Goal: Navigation & Orientation: Find specific page/section

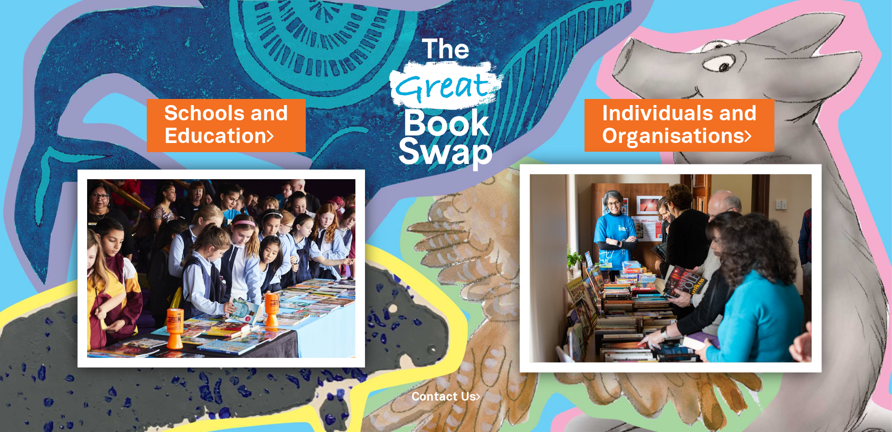
click at [665, 217] on img at bounding box center [671, 268] width 302 height 208
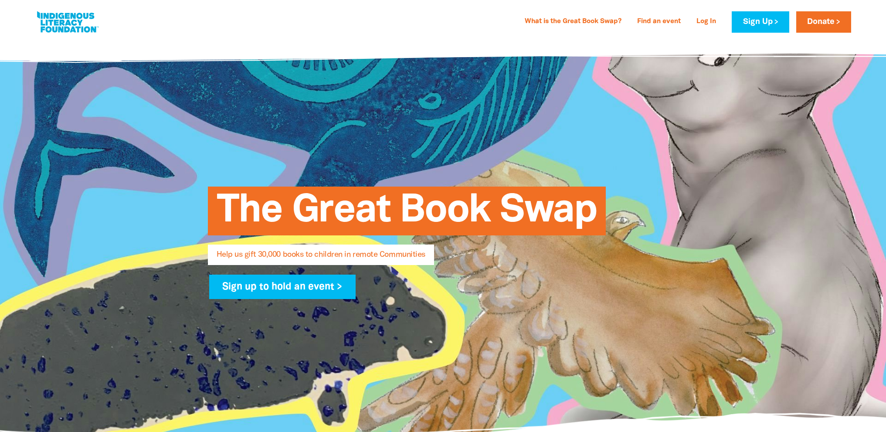
select select "AU"
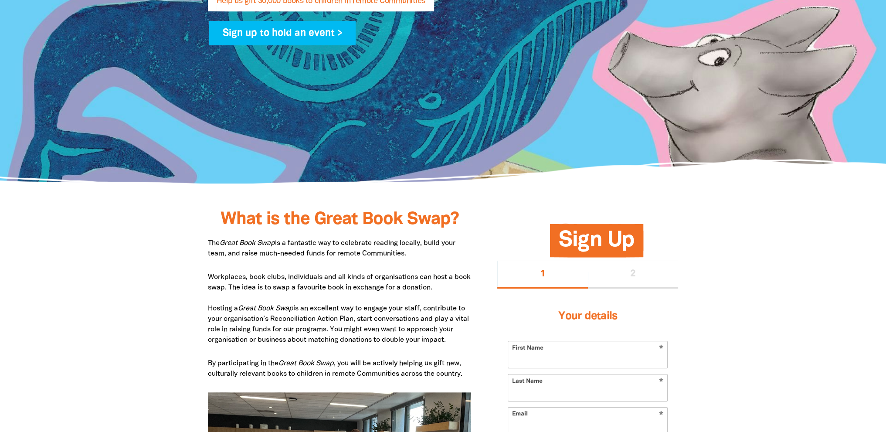
type input "[PERSON_NAME]"
type input "adelle.hutchings@melbourne.vic.gov.au"
type input "+61 407 788 719"
type input "narrm"
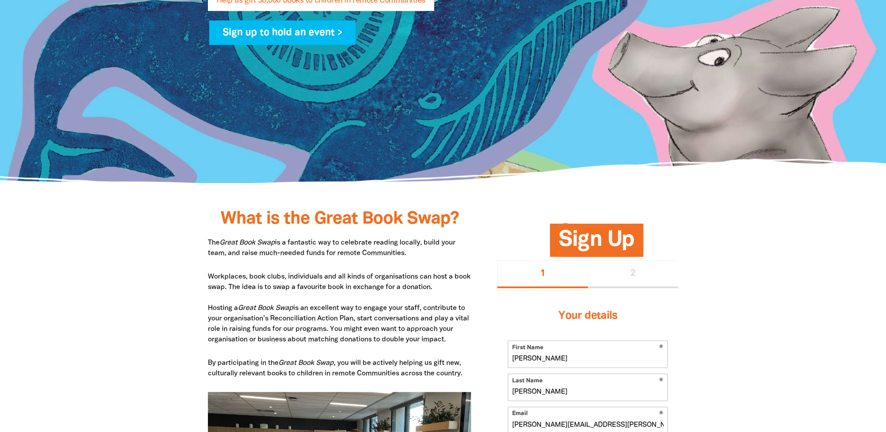
type input "Council House 1 200 Little Collins Street, Melbourne , VIC 3000, AU"
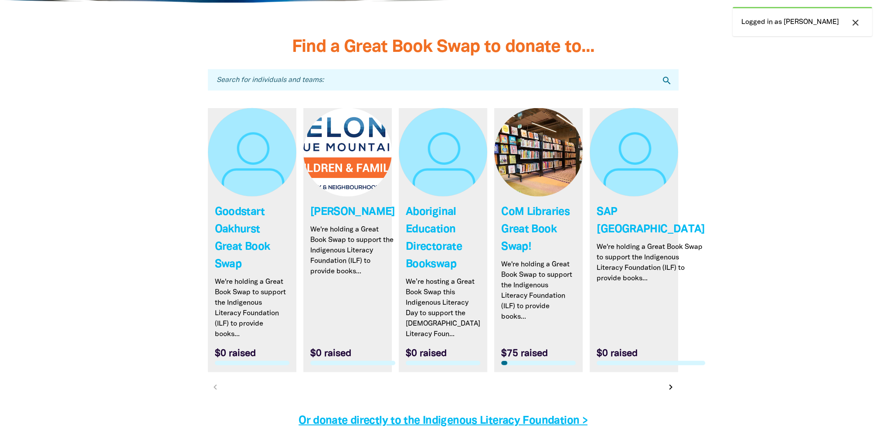
scroll to position [2527, 0]
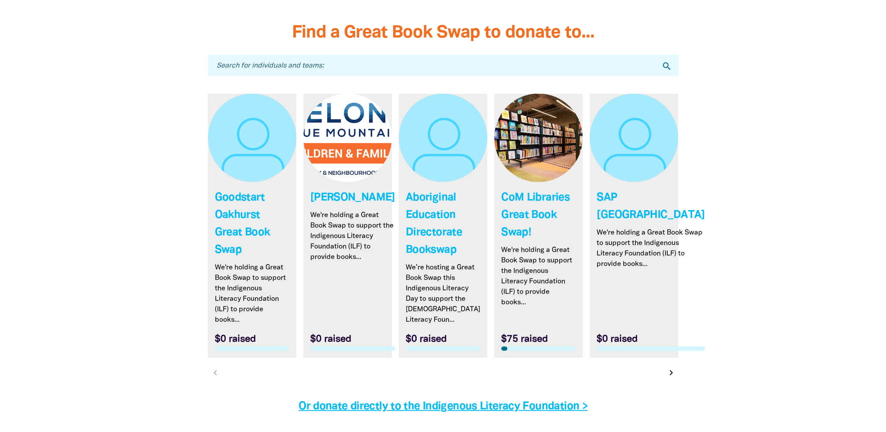
click at [667, 367] on icon "chevron_right" at bounding box center [671, 372] width 10 height 10
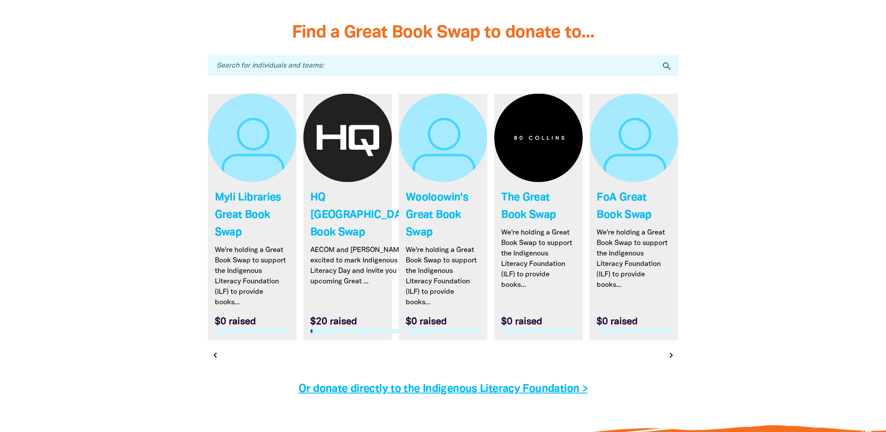
click at [671, 350] on icon "chevron_right" at bounding box center [671, 355] width 10 height 10
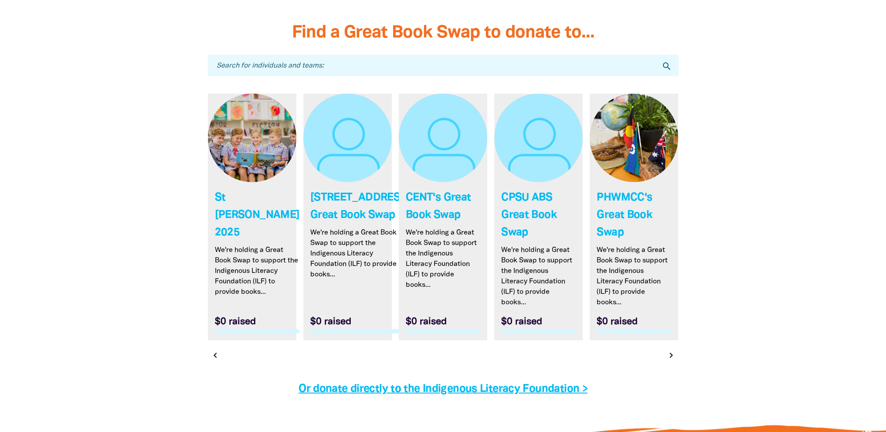
click at [675, 350] on icon "chevron_right" at bounding box center [671, 355] width 10 height 10
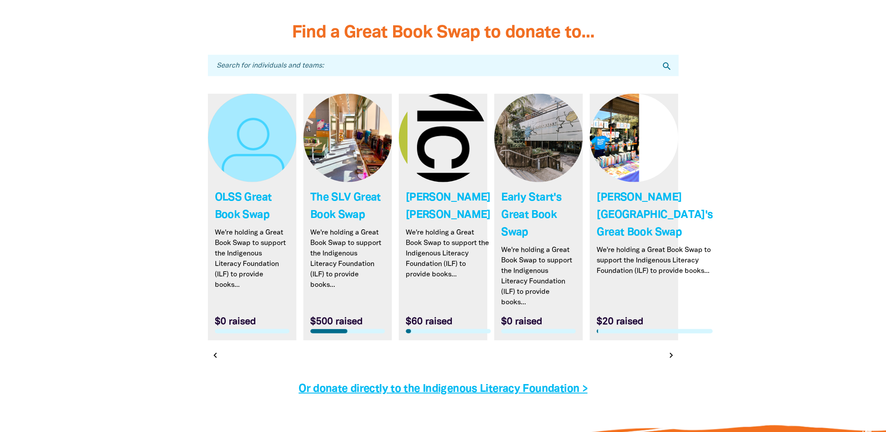
click at [668, 350] on icon "chevron_right" at bounding box center [671, 355] width 10 height 10
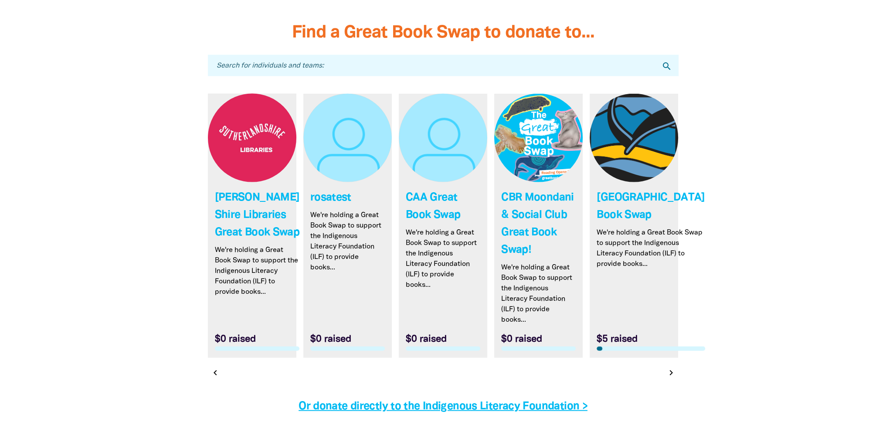
click at [667, 367] on icon "chevron_right" at bounding box center [671, 372] width 10 height 10
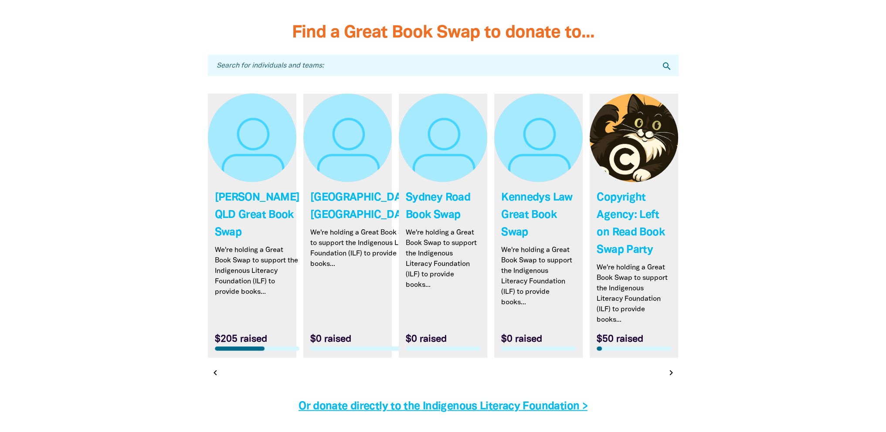
click at [667, 367] on icon "chevron_right" at bounding box center [671, 372] width 10 height 10
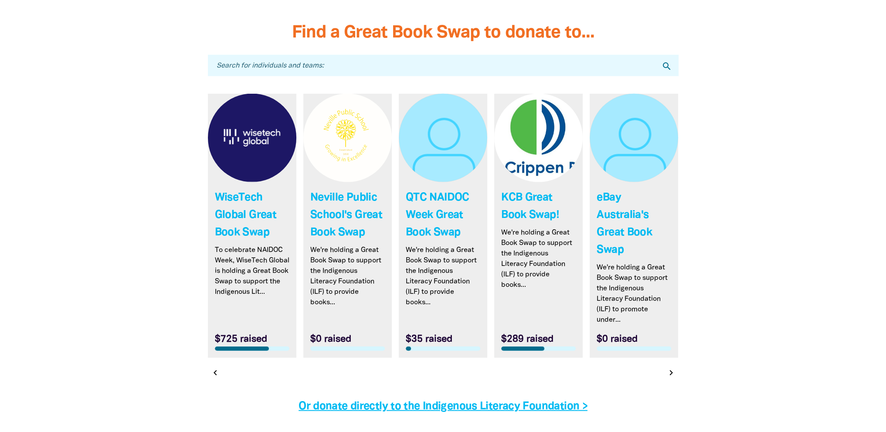
click at [667, 367] on icon "chevron_right" at bounding box center [671, 372] width 10 height 10
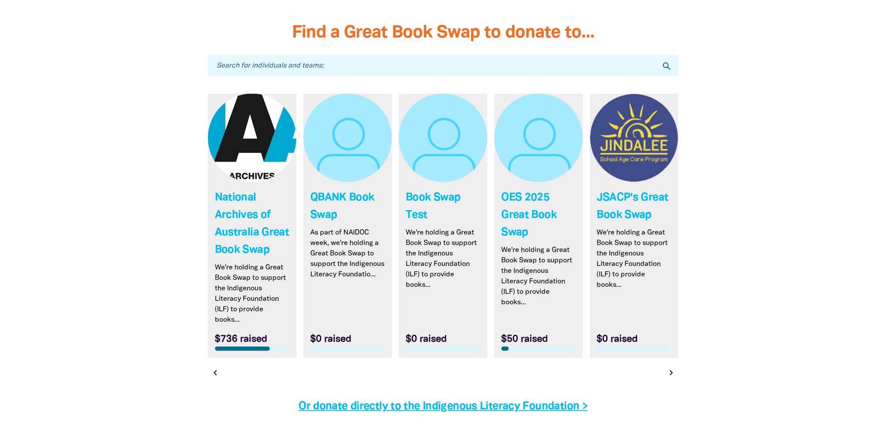
click at [667, 367] on icon "chevron_right" at bounding box center [671, 372] width 10 height 10
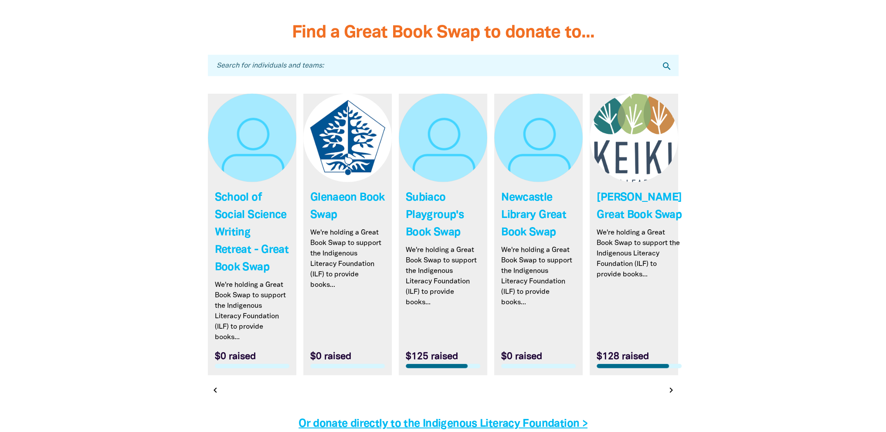
click at [668, 385] on icon "chevron_right" at bounding box center [671, 390] width 10 height 10
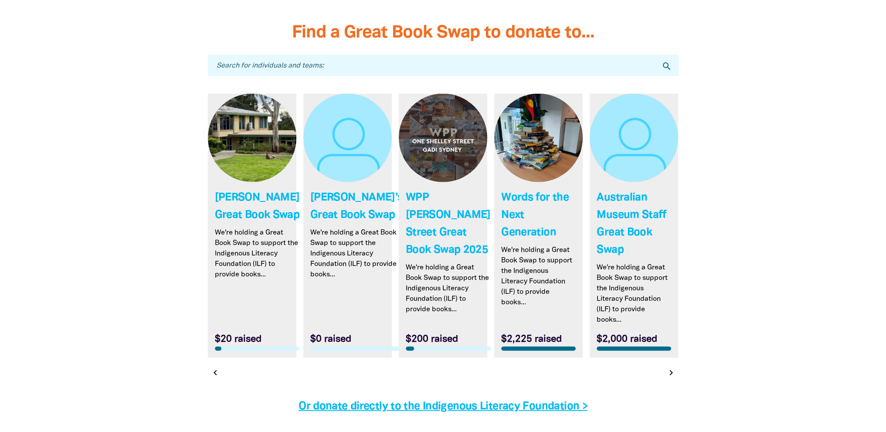
click at [670, 367] on icon "chevron_right" at bounding box center [671, 372] width 10 height 10
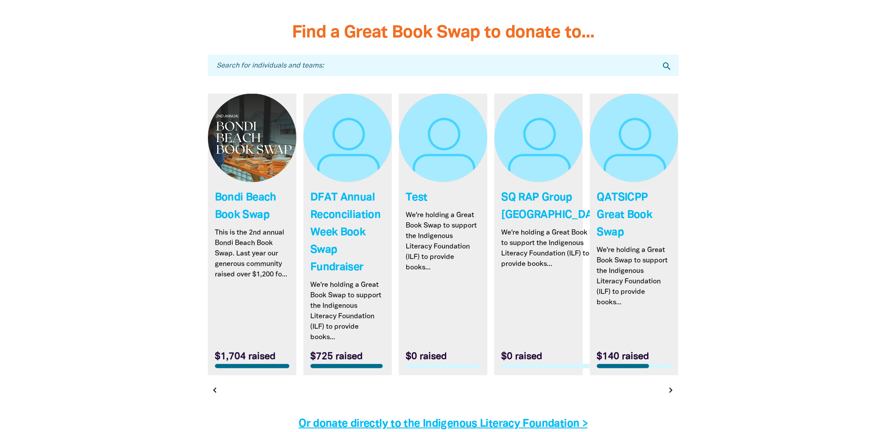
click at [219, 385] on icon "chevron_left" at bounding box center [215, 390] width 10 height 10
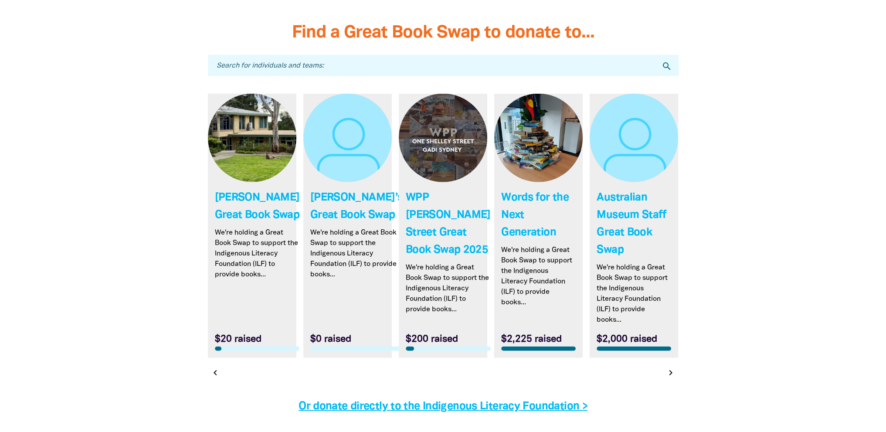
click at [219, 380] on div at bounding box center [443, 388] width 471 height 17
click at [217, 367] on icon "chevron_left" at bounding box center [215, 372] width 10 height 10
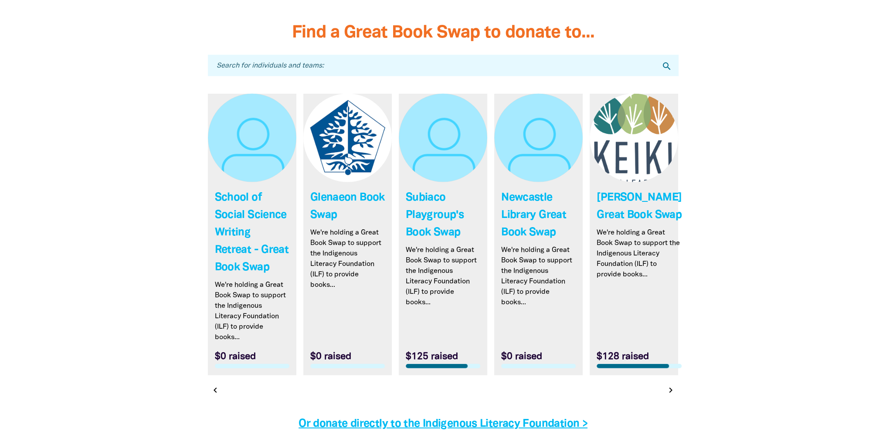
click at [217, 332] on link "Link to School of Social Science Writing Retreat - Great Book Swap" at bounding box center [252, 235] width 88 height 282
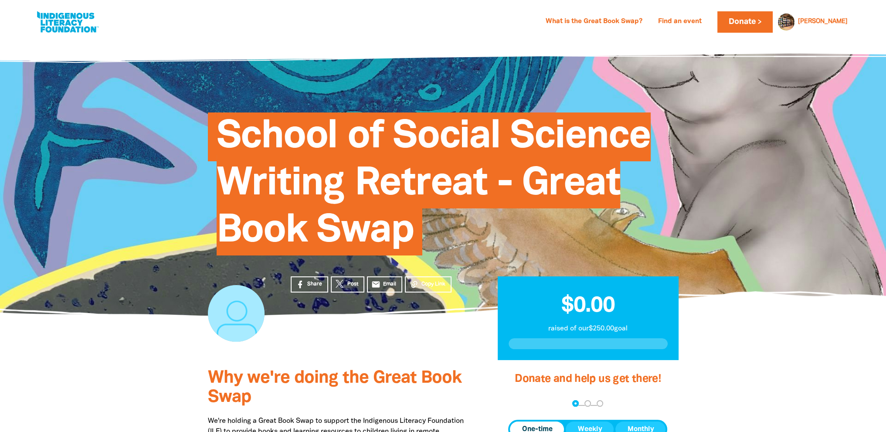
select select "AU"
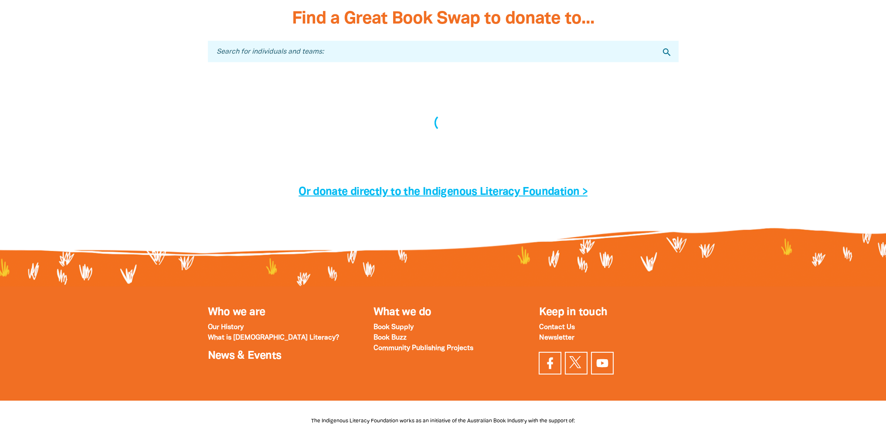
scroll to position [2541, 0]
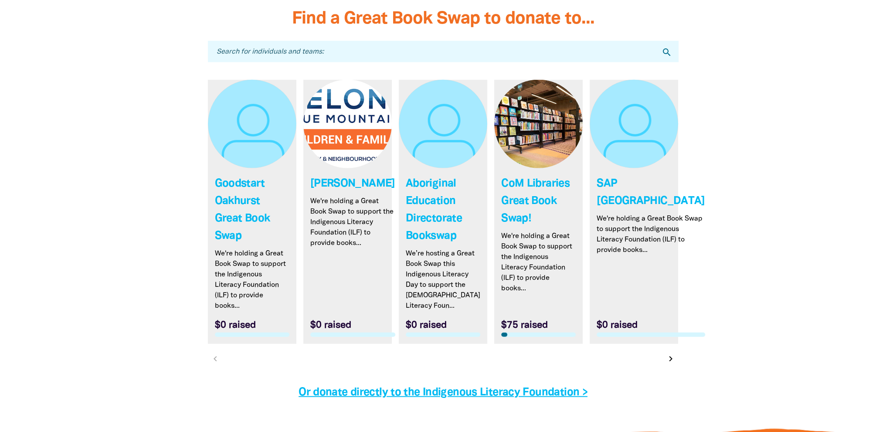
click at [518, 197] on link "Link to CoM Libraries Great Book Swap!" at bounding box center [538, 212] width 88 height 264
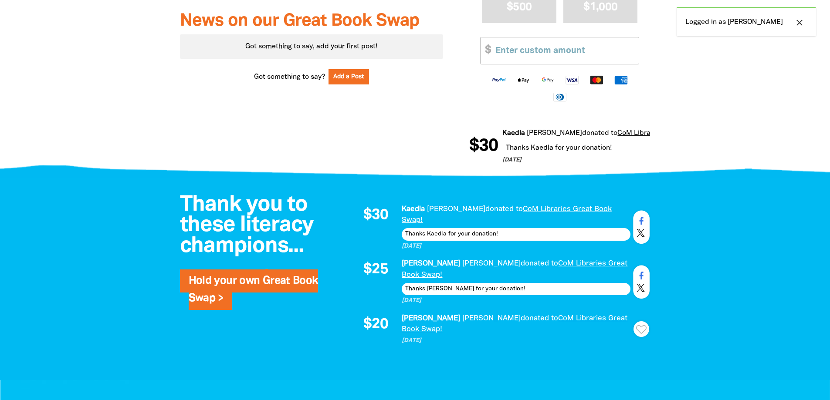
scroll to position [523, 0]
